Goal: Transaction & Acquisition: Book appointment/travel/reservation

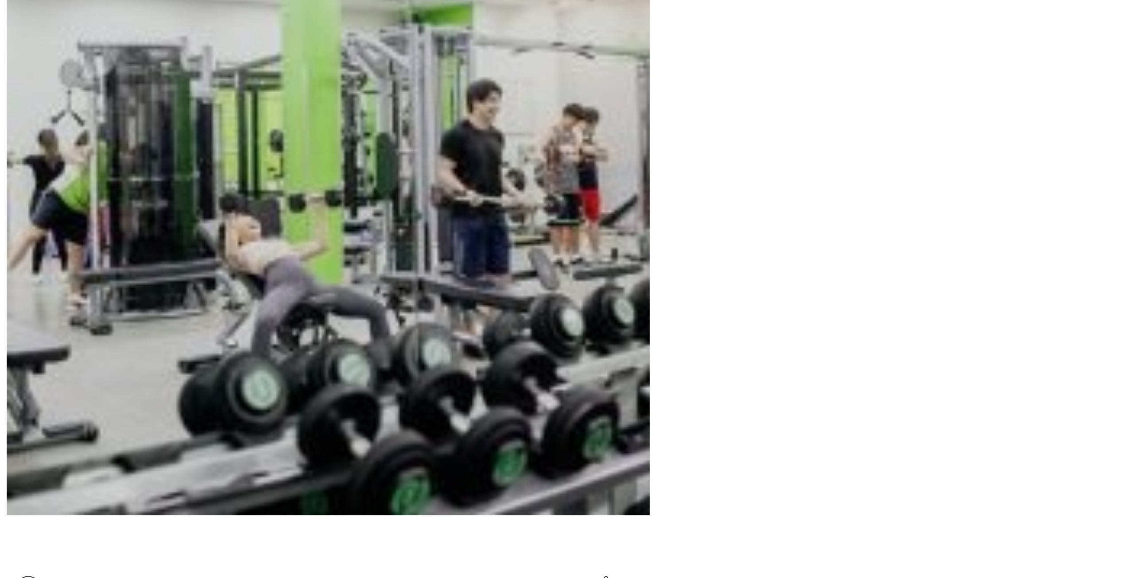
scroll to position [461, 0]
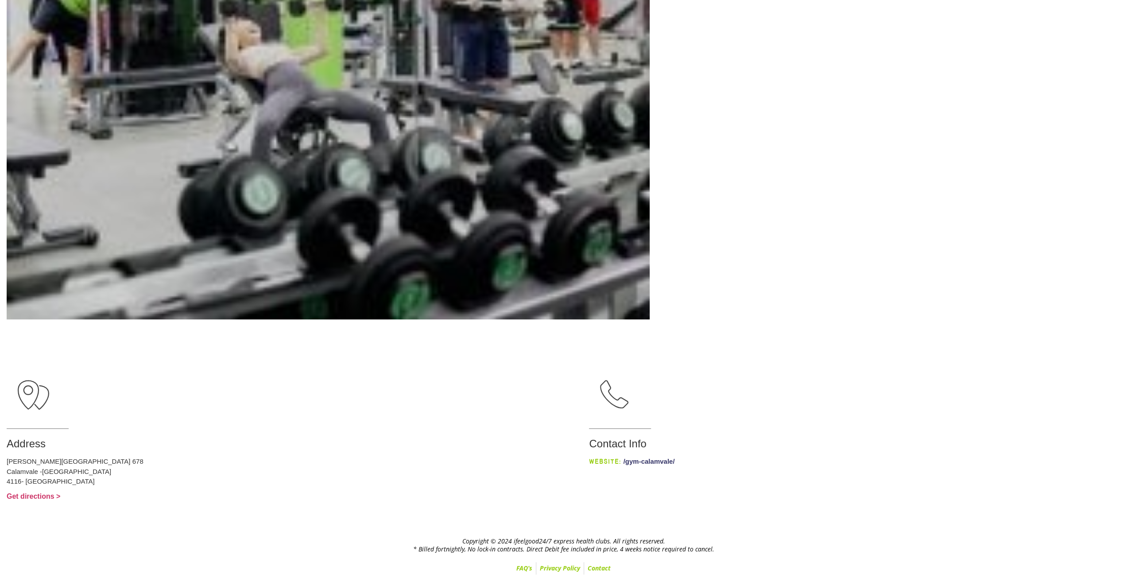
click at [623, 462] on link "/gym-calamvale/" at bounding box center [648, 461] width 51 height 8
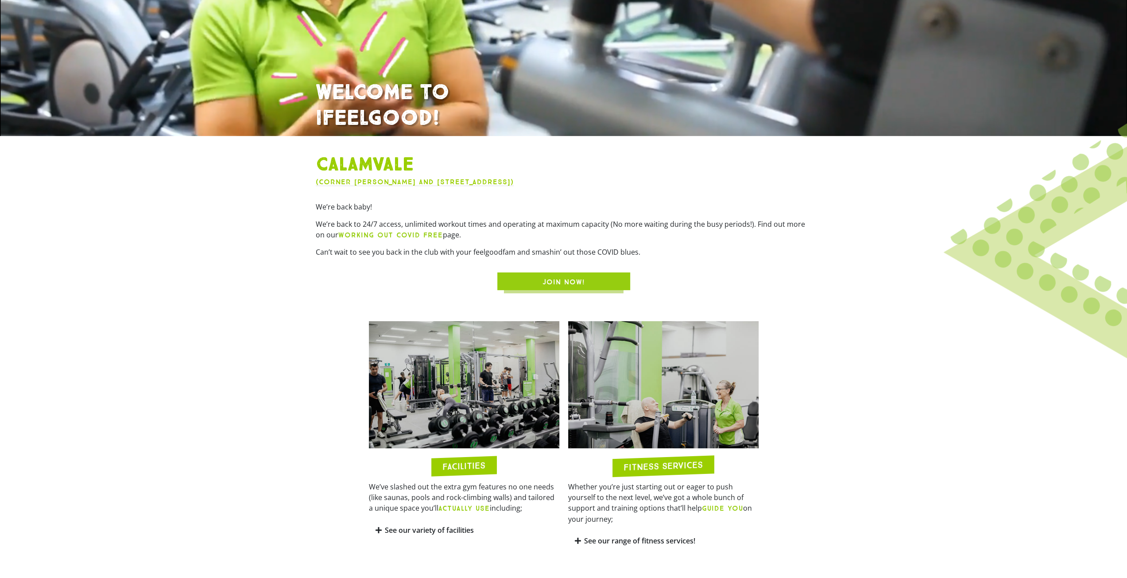
scroll to position [443, 0]
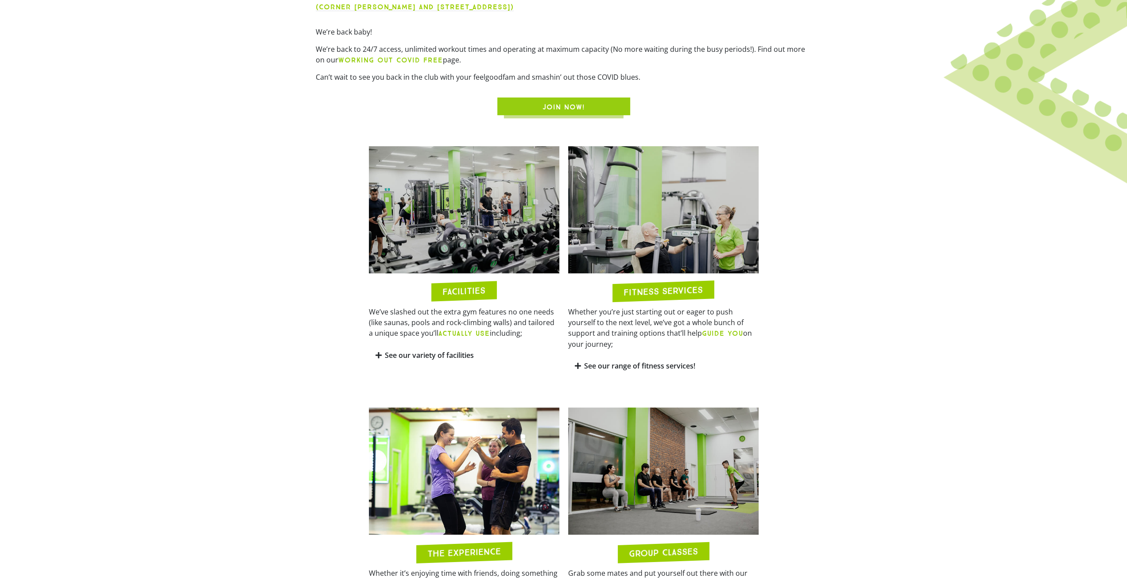
click at [376, 355] on icon at bounding box center [378, 355] width 6 height 7
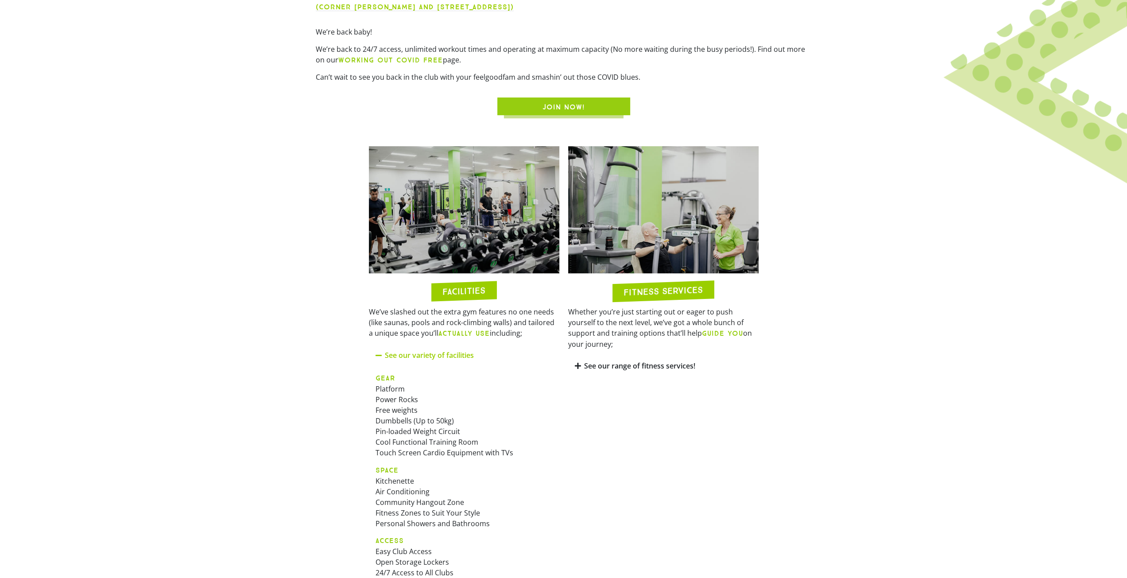
click at [376, 355] on icon at bounding box center [378, 355] width 7 height 7
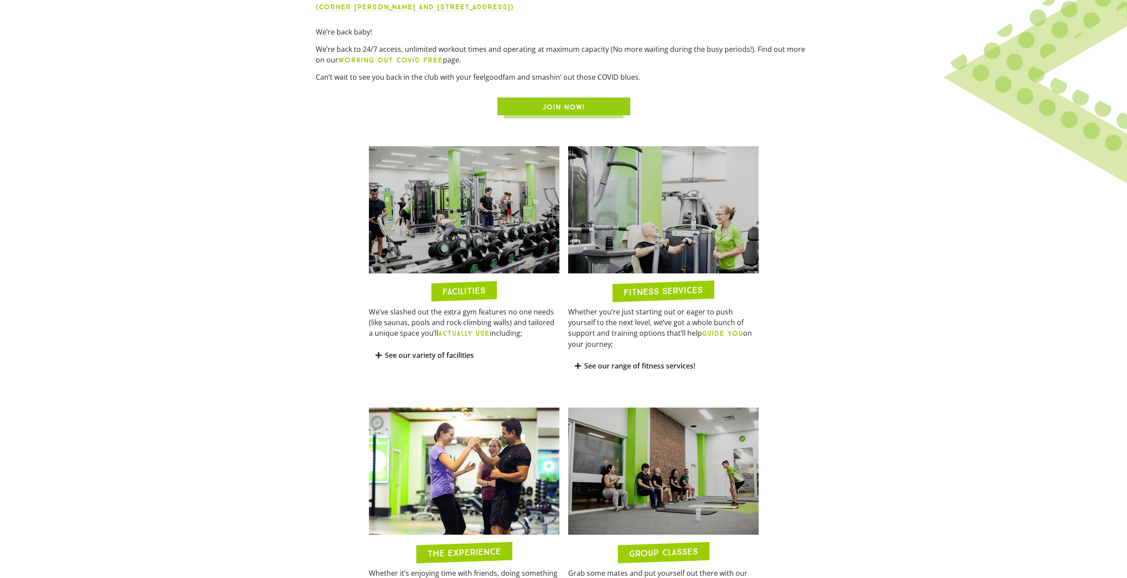
click at [577, 362] on icon at bounding box center [578, 365] width 6 height 7
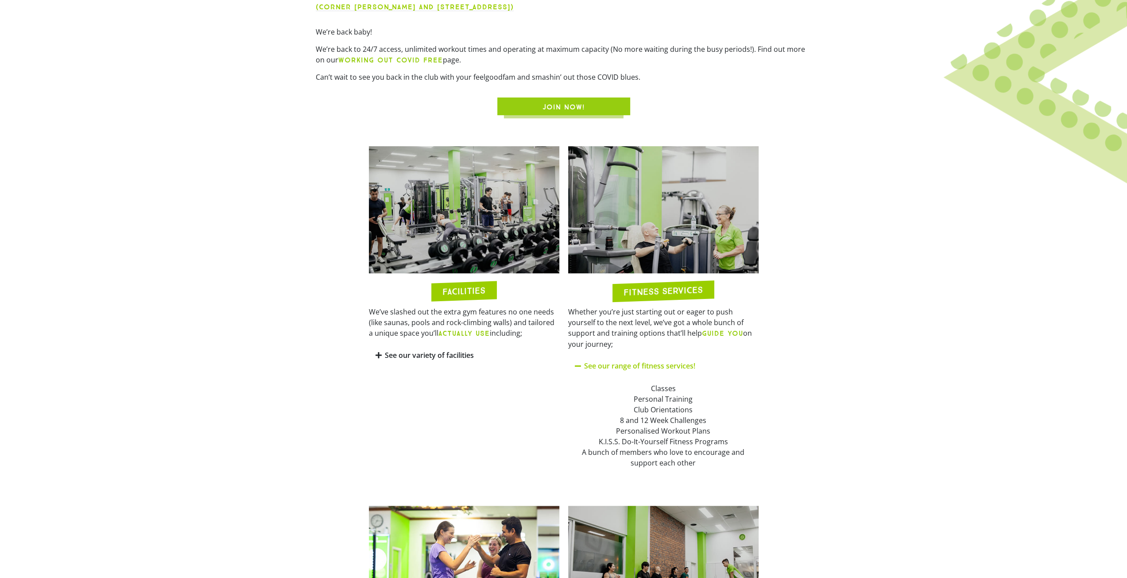
click at [577, 362] on icon at bounding box center [578, 365] width 7 height 7
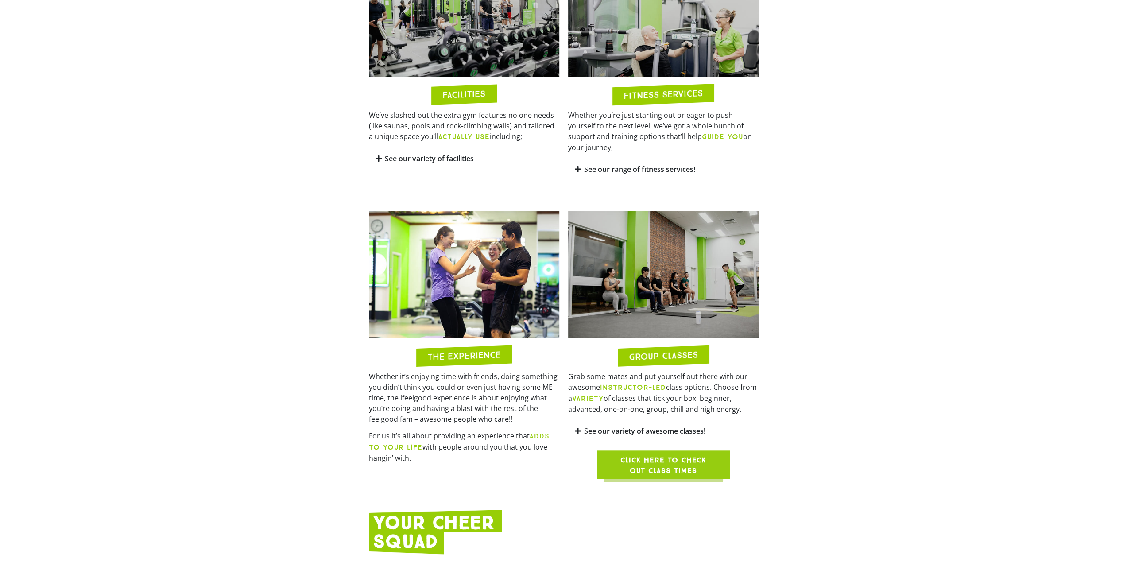
scroll to position [708, 0]
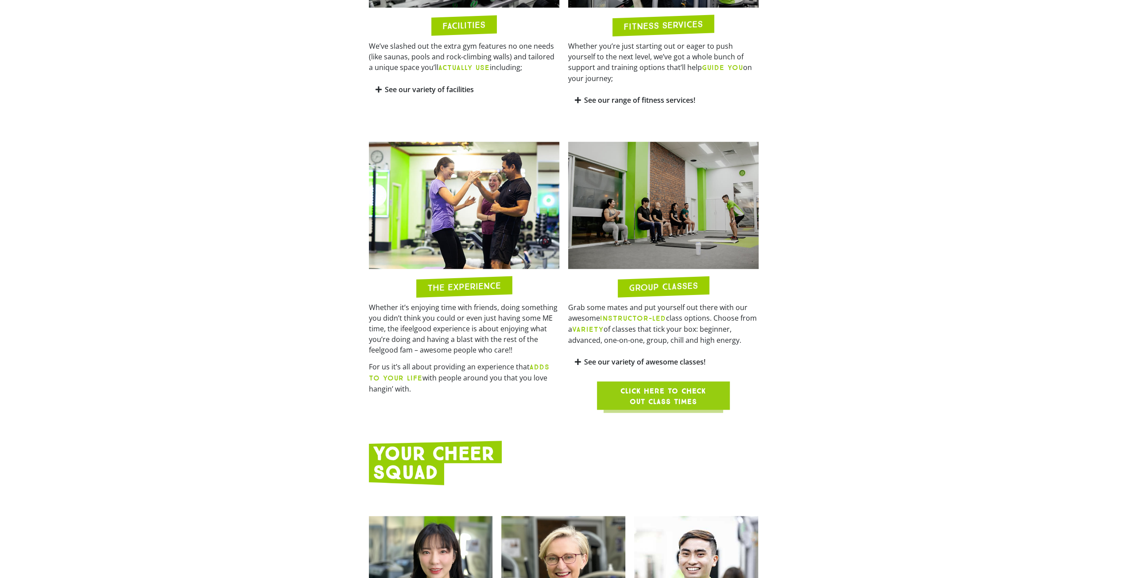
click at [580, 358] on icon at bounding box center [578, 361] width 6 height 7
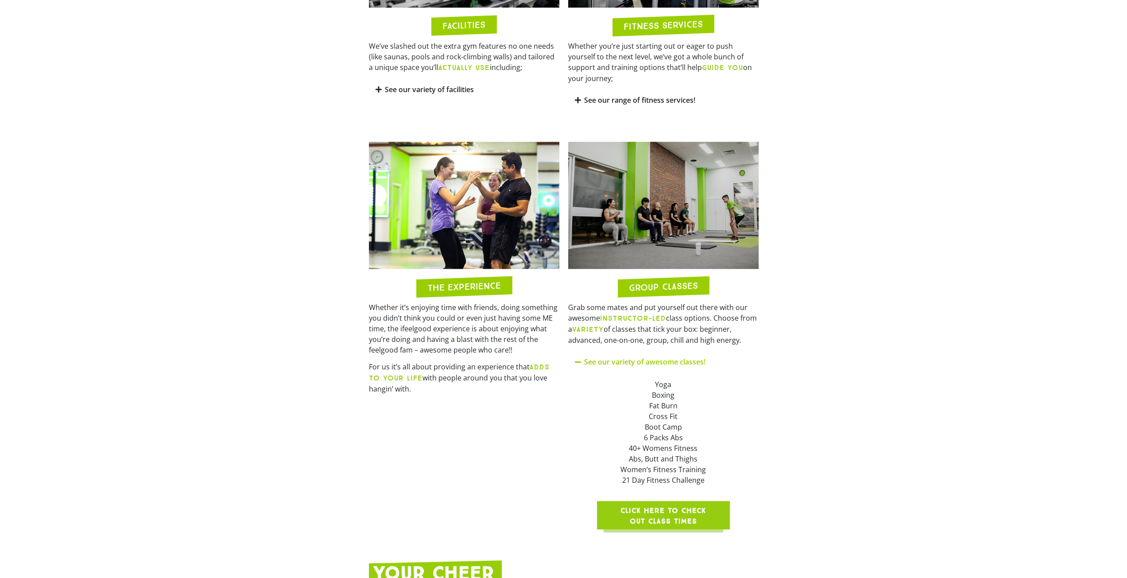
click at [580, 358] on icon at bounding box center [578, 361] width 7 height 7
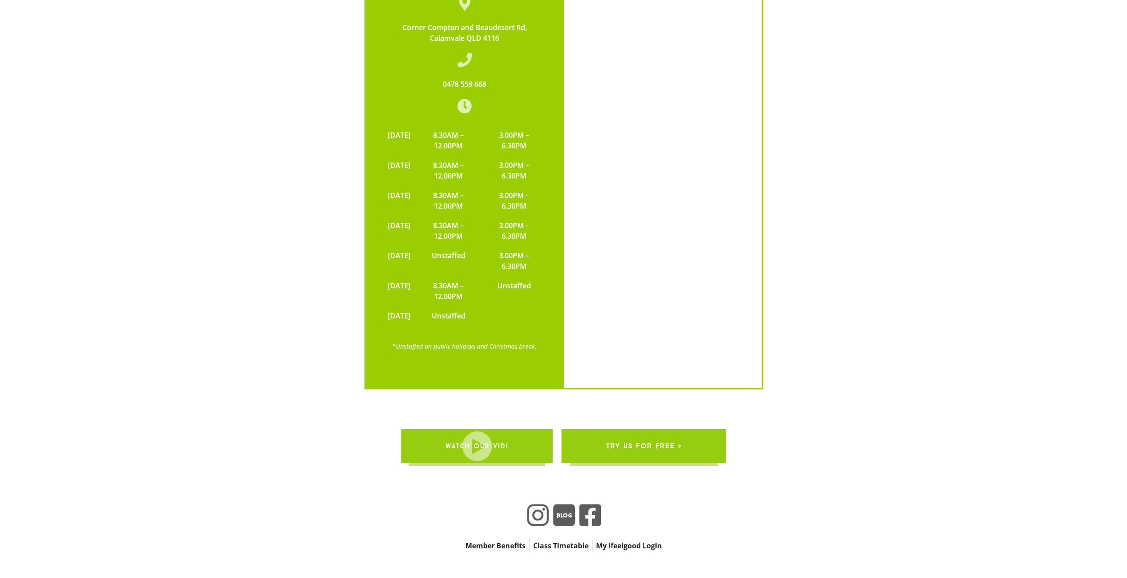
scroll to position [2776, 0]
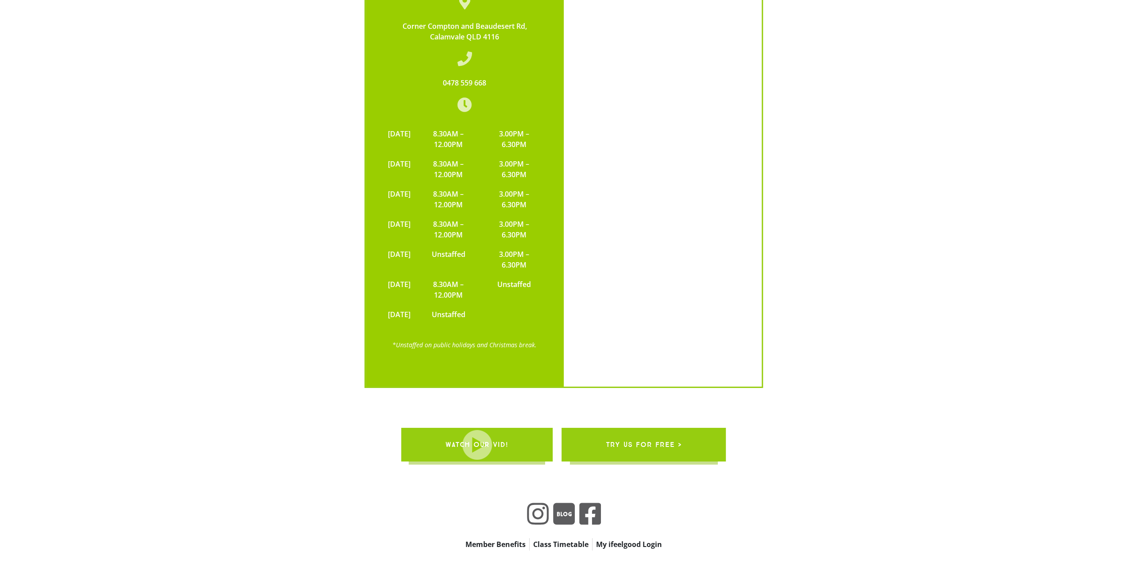
click at [642, 432] on span "try us for free >" at bounding box center [644, 444] width 76 height 25
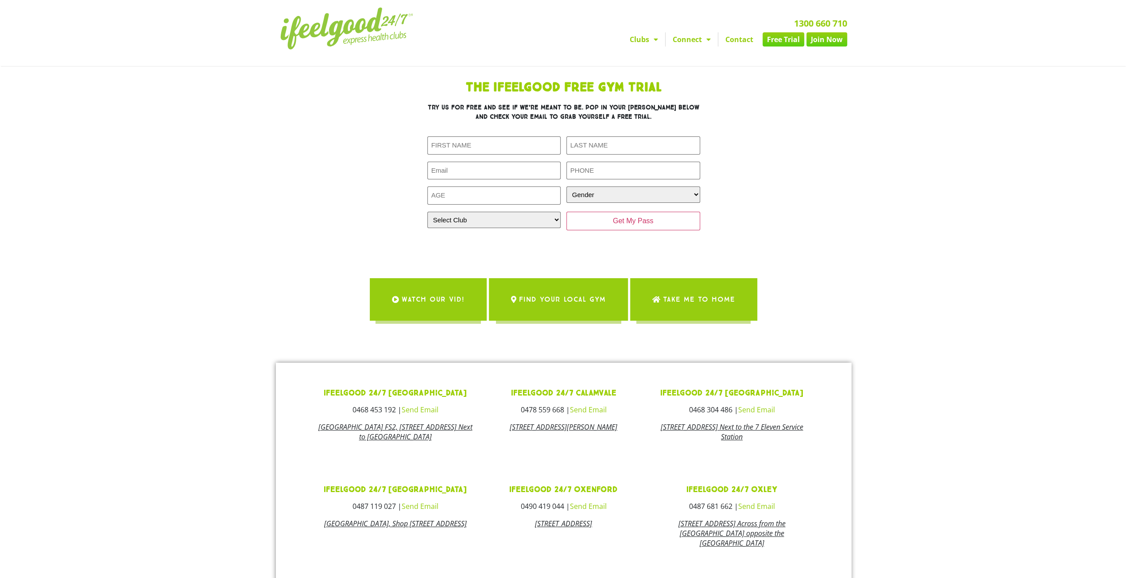
click at [785, 40] on link "Free Trial" at bounding box center [783, 39] width 42 height 14
drag, startPoint x: 442, startPoint y: 103, endPoint x: 661, endPoint y: 113, distance: 219.8
click at [661, 113] on h3 "Try us for free and see if we’re meant to be. Pop in your deets below and check…" at bounding box center [563, 112] width 273 height 19
click at [730, 118] on div "The IfeelGood Free Gym Trial Try us for free and see if we’re meant to be. Pop …" at bounding box center [563, 164] width 398 height 174
click at [648, 69] on link "Calamvale" at bounding box center [662, 68] width 81 height 13
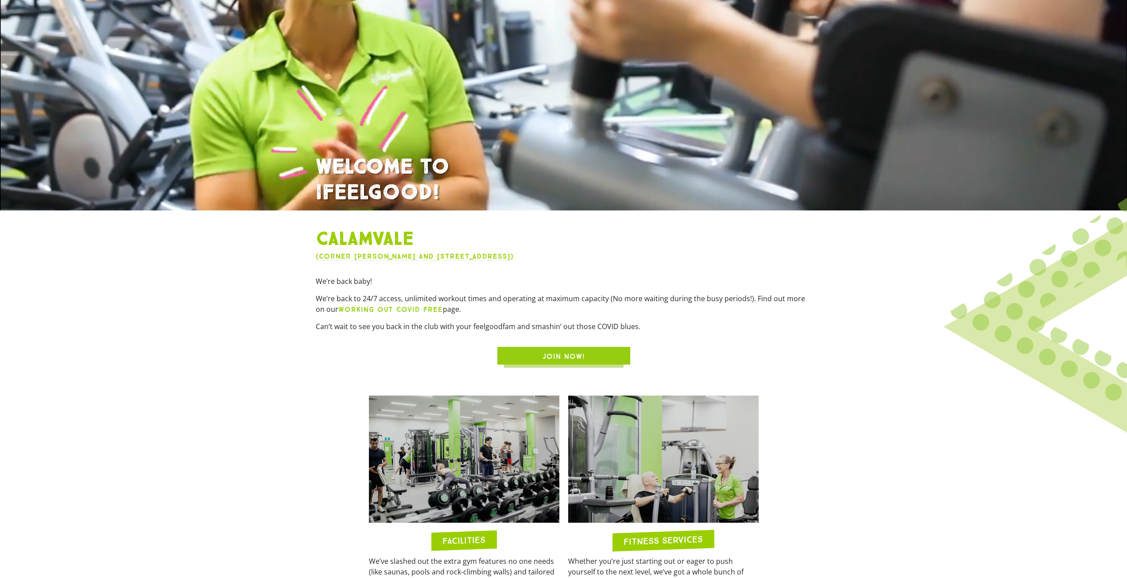
scroll to position [177, 0]
